Goal: Task Accomplishment & Management: Complete application form

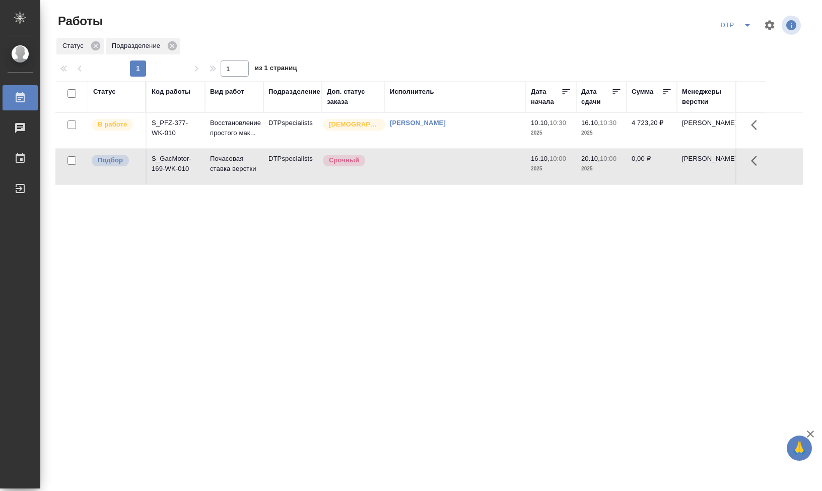
drag, startPoint x: 635, startPoint y: 275, endPoint x: 617, endPoint y: 273, distance: 18.2
click at [626, 274] on div "Статус Код работы Вид работ Подразделение Доп. статус заказа Исполнитель Дата н…" at bounding box center [428, 262] width 747 height 363
click at [376, 266] on div "Статус Код работы Вид работ Подразделение Доп. статус заказа Исполнитель Дата н…" at bounding box center [428, 262] width 747 height 363
click at [741, 37] on div "Работы DTP Статус Подразделение 1 1 из 1 страниц Статус Код работы Вид работ По…" at bounding box center [433, 224] width 766 height 449
click at [745, 27] on icon "split button" at bounding box center [747, 25] width 12 height 12
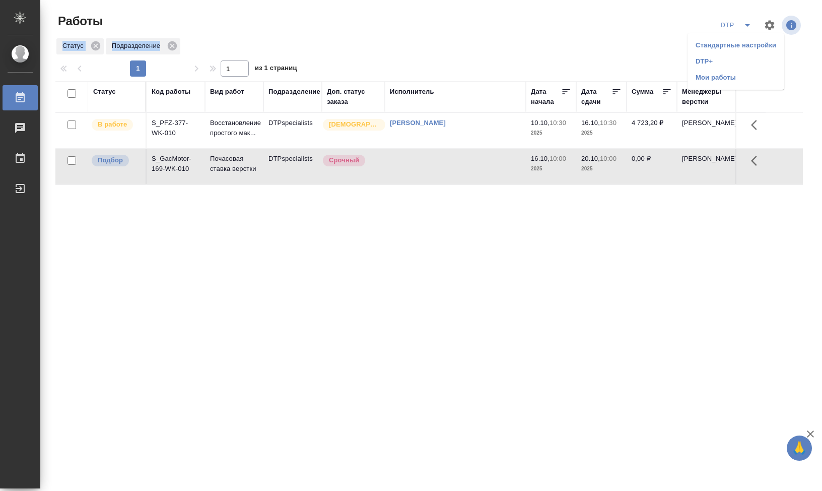
click at [729, 60] on li "DTP+" at bounding box center [735, 61] width 97 height 16
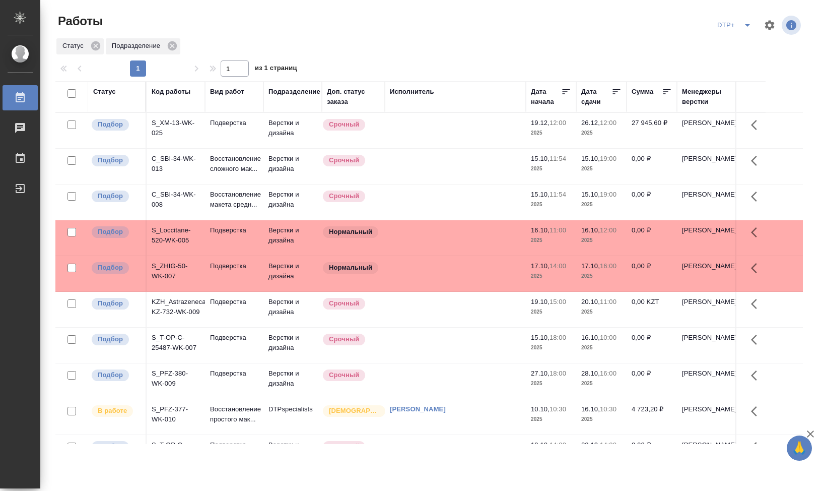
drag, startPoint x: 204, startPoint y: 94, endPoint x: 236, endPoint y: 94, distance: 31.2
click at [205, 94] on div at bounding box center [204, 97] width 1 height 30
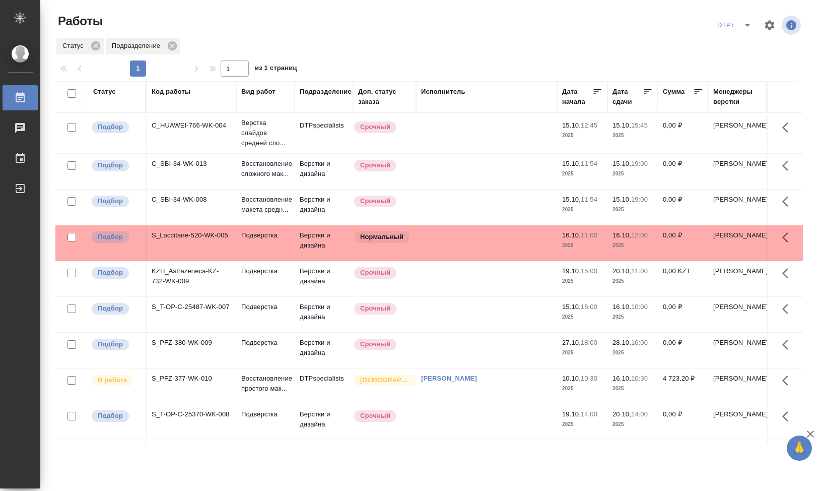
click at [741, 27] on icon "split button" at bounding box center [747, 25] width 12 height 12
click at [724, 58] on li "DTP" at bounding box center [734, 61] width 97 height 16
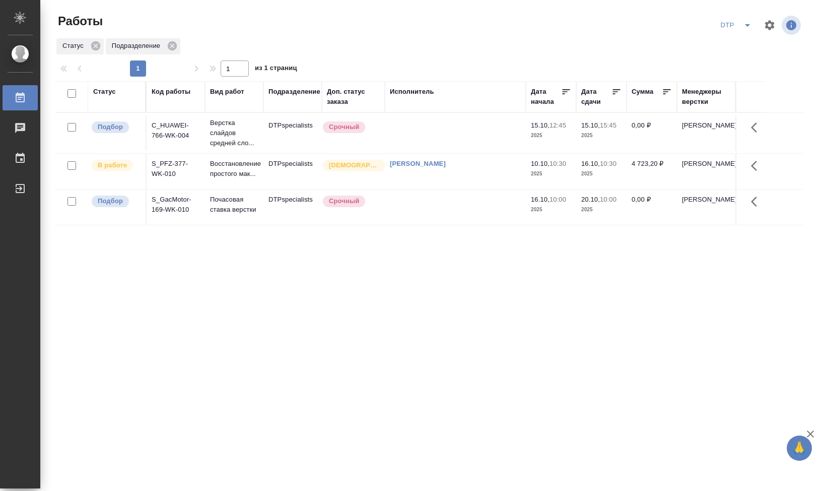
click at [178, 128] on td "C_HUAWEI-766-WK-004" at bounding box center [176, 132] width 58 height 35
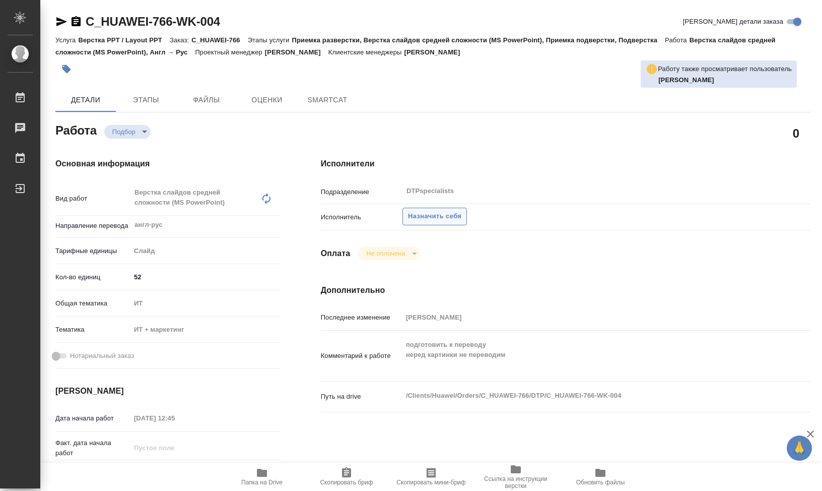
type textarea "x"
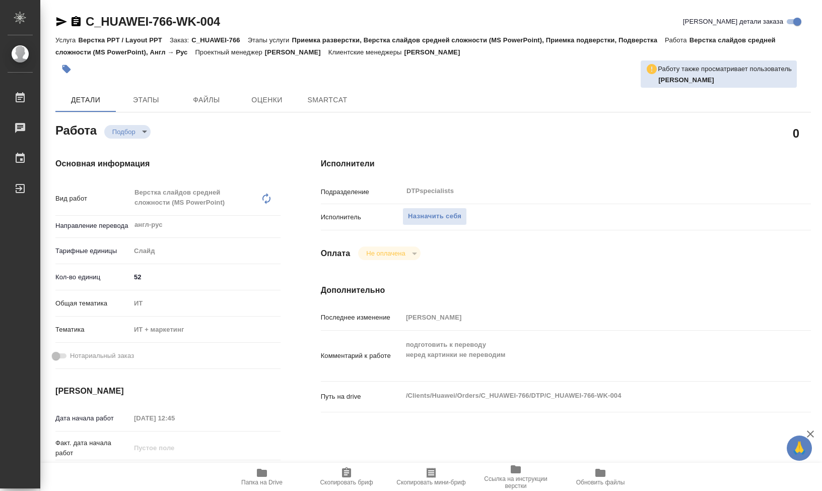
type textarea "x"
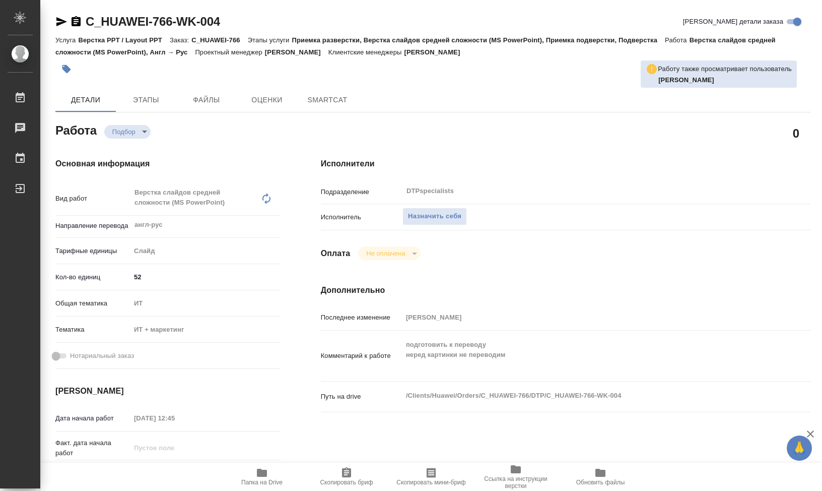
type textarea "x"
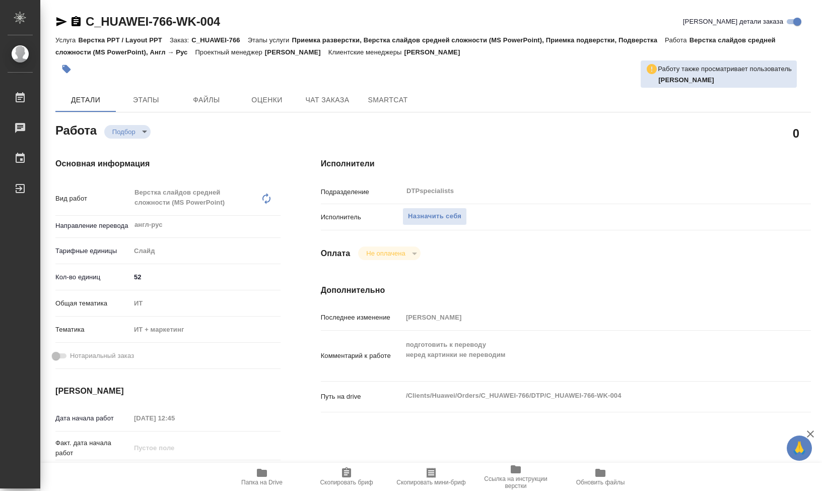
type textarea "x"
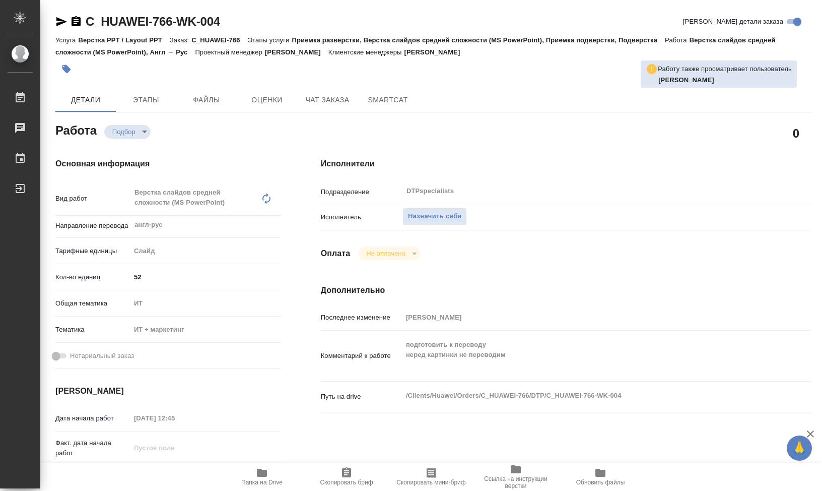
type textarea "x"
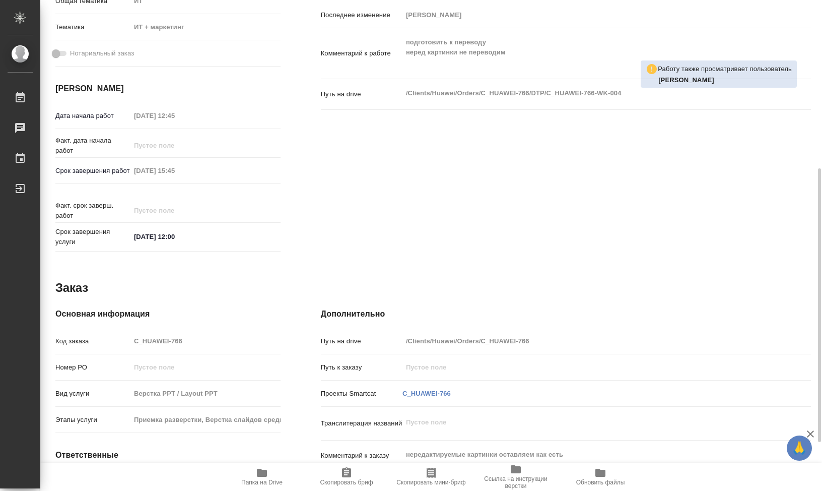
scroll to position [389, 0]
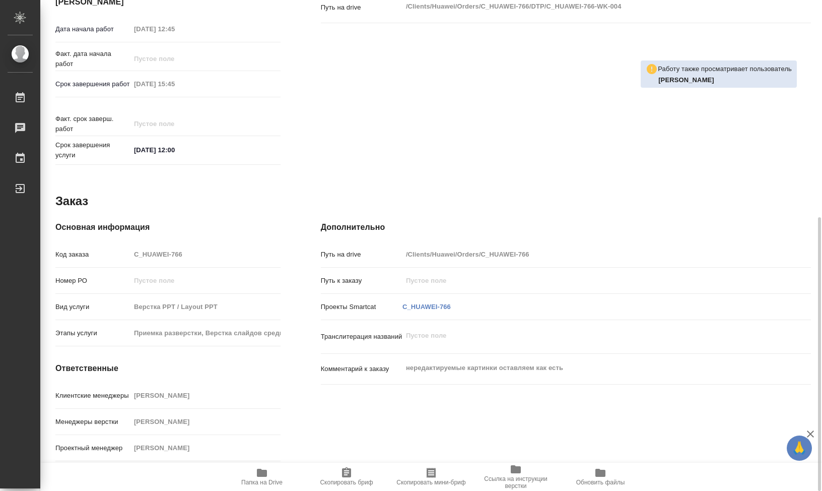
click at [264, 471] on icon "button" at bounding box center [262, 472] width 10 height 8
